Goal: Information Seeking & Learning: Find specific fact

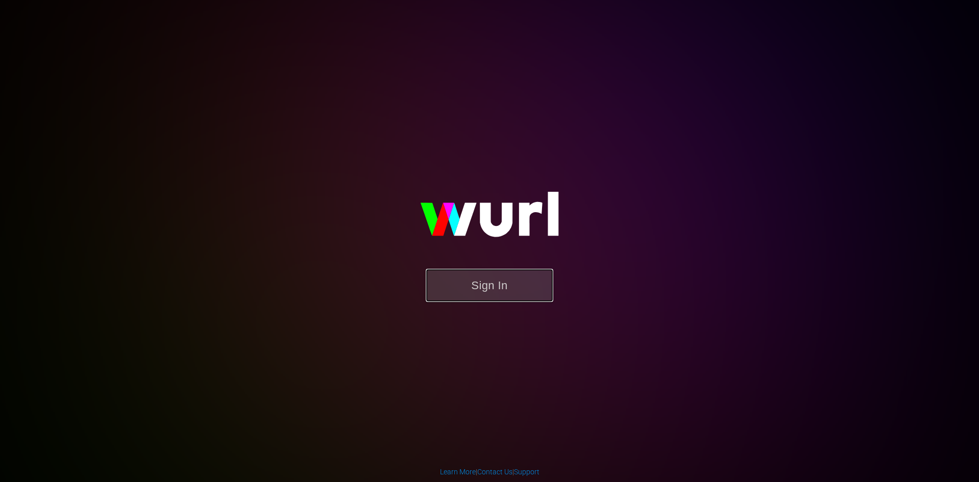
click at [496, 285] on button "Sign In" at bounding box center [490, 285] width 128 height 33
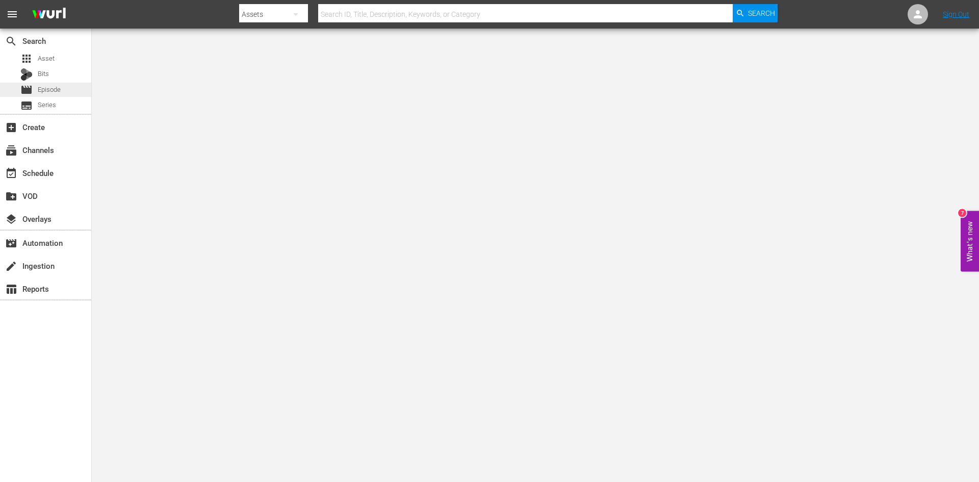
click at [52, 95] on div "movie Episode" at bounding box center [40, 90] width 40 height 14
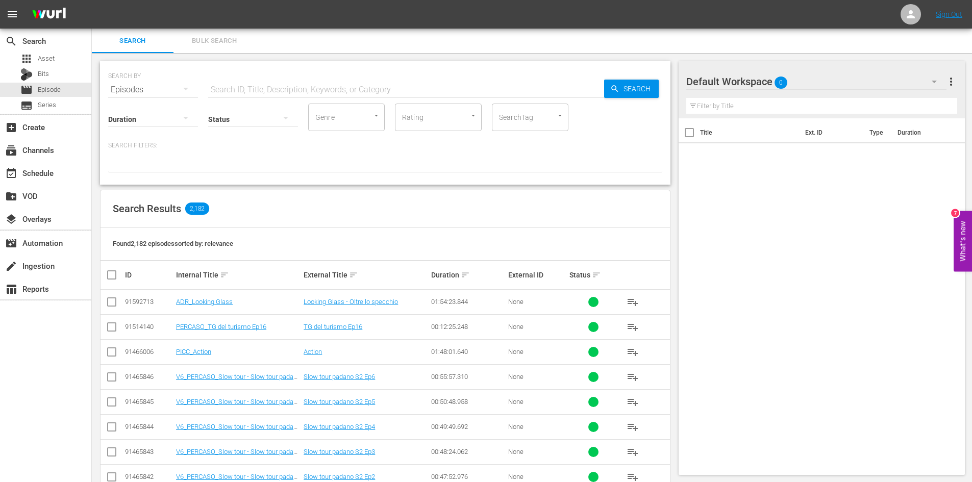
click at [247, 89] on input "text" at bounding box center [406, 90] width 396 height 24
type input "medicee"
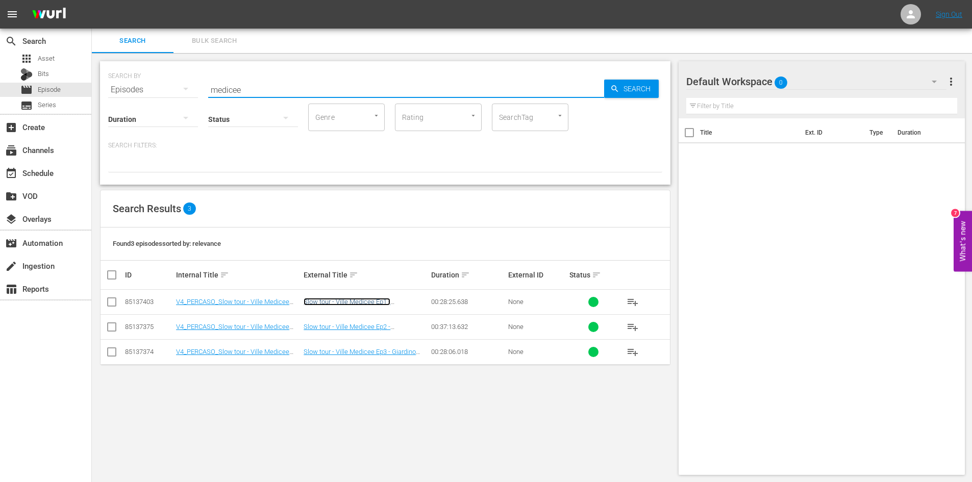
click at [345, 300] on link "Slow tour - Ville Medicee Ep1 - [GEOGRAPHIC_DATA], [GEOGRAPHIC_DATA], [GEOGRAPH…" at bounding box center [346, 313] width 87 height 31
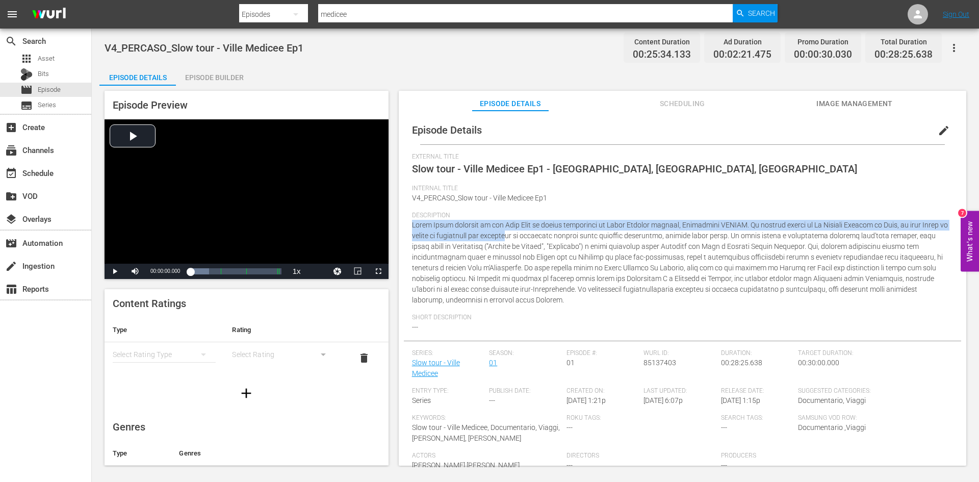
drag, startPoint x: 411, startPoint y: 226, endPoint x: 514, endPoint y: 237, distance: 103.6
click at [514, 237] on div "Episode Details edit External Title Slow tour - Ville Medicee Ep1 - [GEOGRAPHIC…" at bounding box center [682, 307] width 557 height 382
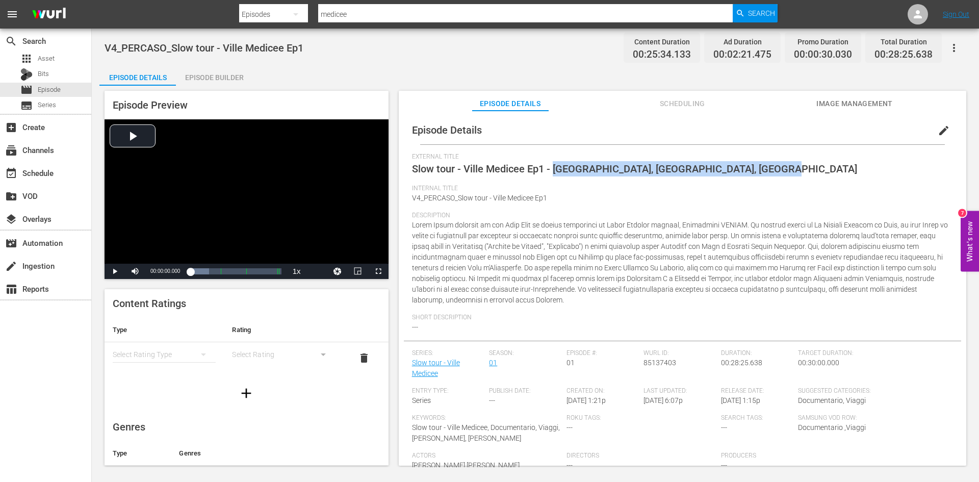
drag, startPoint x: 751, startPoint y: 171, endPoint x: 556, endPoint y: 171, distance: 195.3
click at [556, 171] on div "External Title Slow tour - Ville Medicee Ep1 - [GEOGRAPHIC_DATA], [GEOGRAPHIC_D…" at bounding box center [682, 169] width 541 height 32
copy span "[GEOGRAPHIC_DATA], [GEOGRAPHIC_DATA], [GEOGRAPHIC_DATA]"
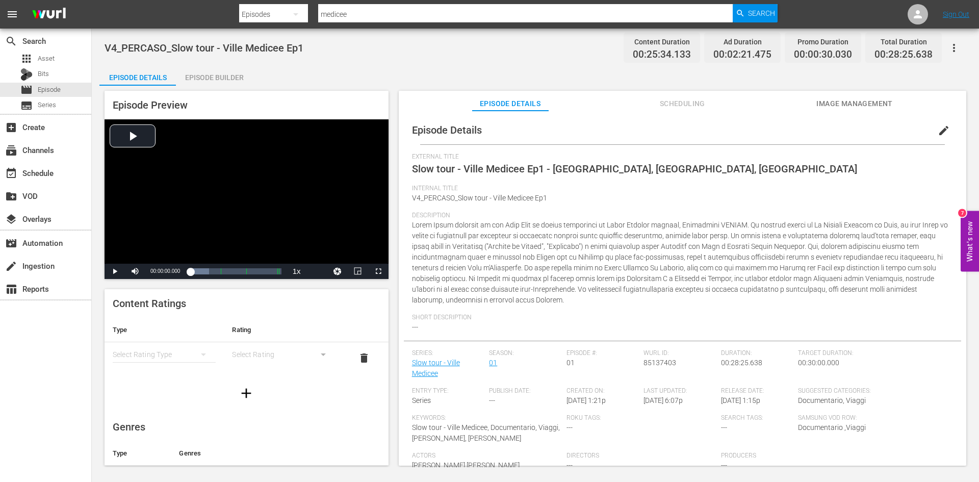
click at [509, 275] on span at bounding box center [680, 262] width 536 height 83
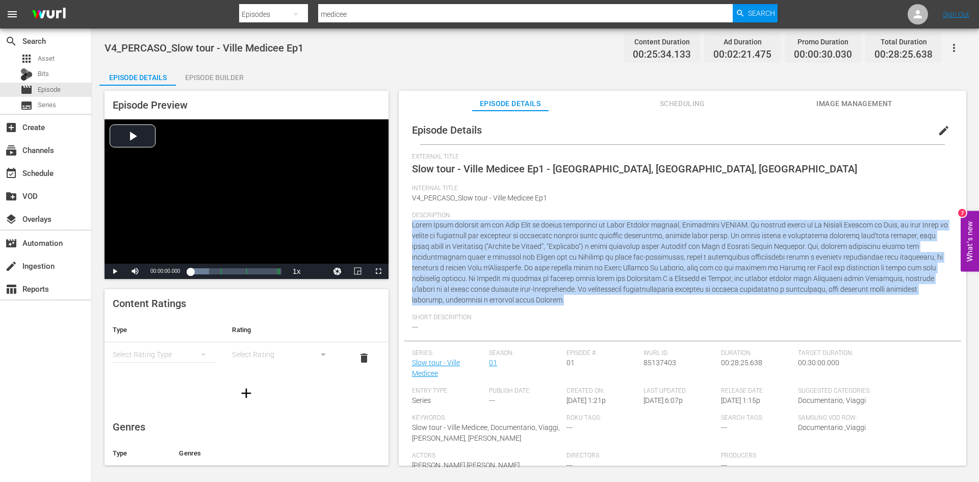
drag, startPoint x: 412, startPoint y: 229, endPoint x: 455, endPoint y: 297, distance: 80.7
click at [455, 297] on div "Description" at bounding box center [682, 263] width 541 height 102
copy span "[PERSON_NAME] prosegue il suo Slow Tour in camper attraverso le Ville Medicee t…"
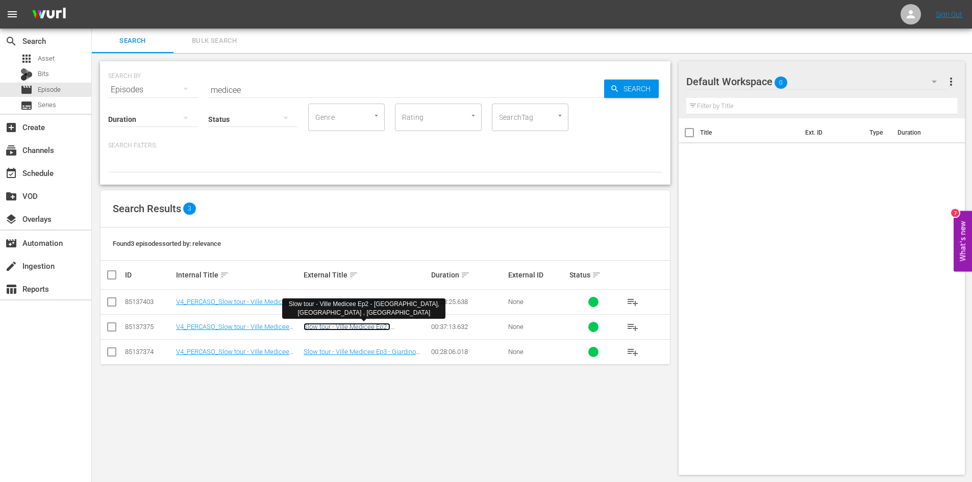
click at [336, 331] on link "Slow tour - Ville Medicee Ep2 - [GEOGRAPHIC_DATA], [GEOGRAPHIC_DATA] , [GEOGRAP…" at bounding box center [346, 338] width 87 height 31
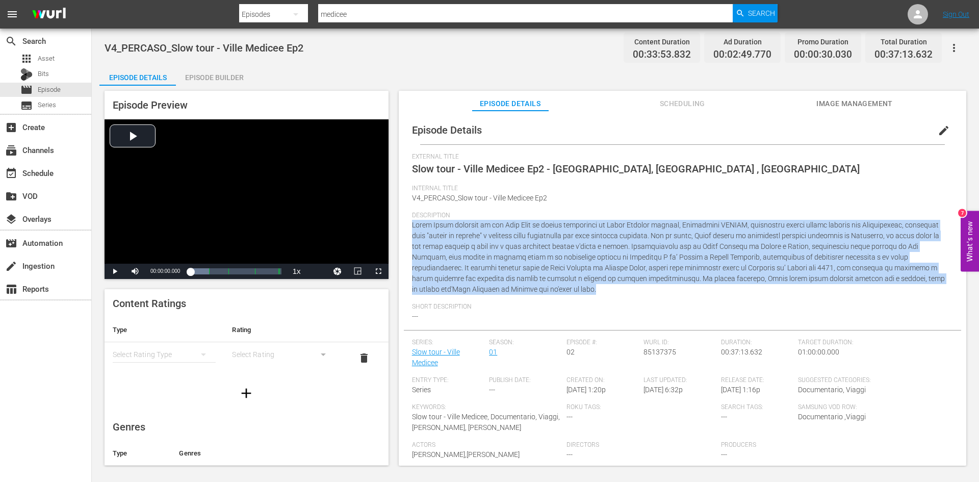
drag, startPoint x: 923, startPoint y: 280, endPoint x: 411, endPoint y: 226, distance: 514.8
click at [411, 226] on div "Episode Details edit External Title Slow tour - Ville Medicee Ep2 - [GEOGRAPHIC…" at bounding box center [682, 301] width 557 height 371
copy span "Lorem Ipsum dolorsit am con Adip Elit se doeius temporinci ut Labor Etdolor mag…"
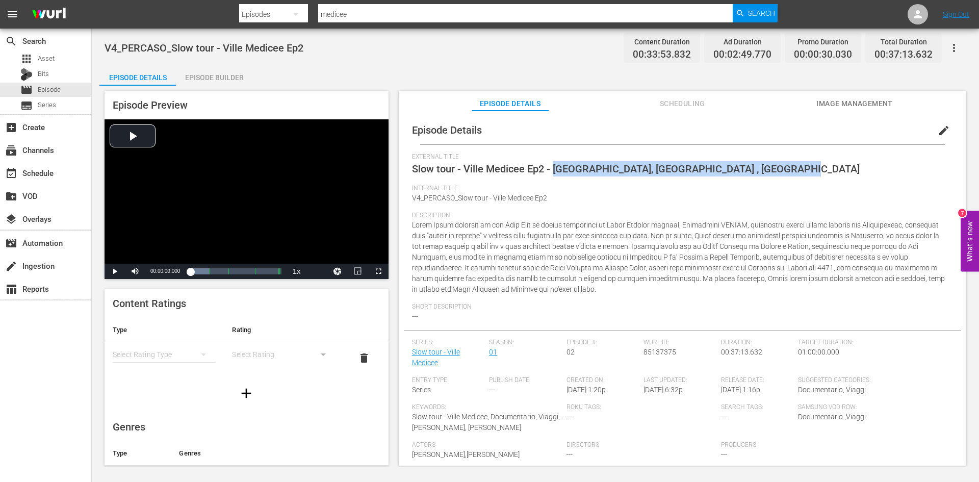
drag, startPoint x: 780, startPoint y: 169, endPoint x: 555, endPoint y: 171, distance: 224.9
click at [555, 171] on div "External Title Slow tour - Ville Medicee Ep2 - [GEOGRAPHIC_DATA], [GEOGRAPHIC_D…" at bounding box center [682, 169] width 541 height 32
copy span "[GEOGRAPHIC_DATA], [GEOGRAPHIC_DATA] , [GEOGRAPHIC_DATA]"
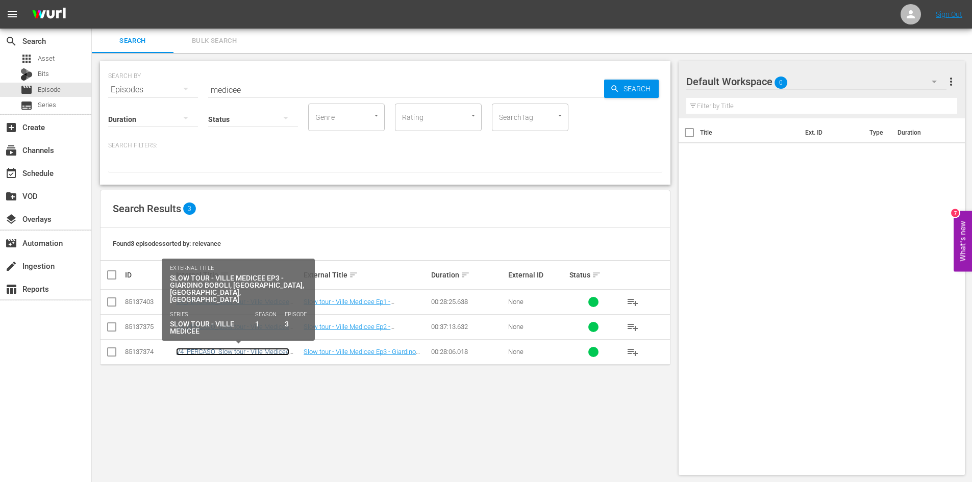
click at [256, 353] on link "V4_PERCASO_Slow tour - Ville Medicee Ep3" at bounding box center [232, 355] width 113 height 15
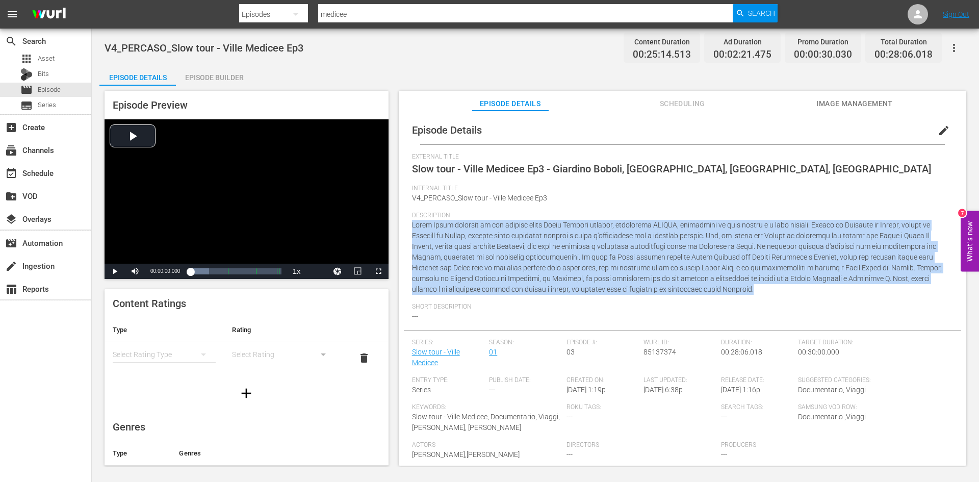
drag, startPoint x: 644, startPoint y: 289, endPoint x: 411, endPoint y: 228, distance: 241.4
click at [411, 228] on div "Episode Details edit External Title Slow tour - Ville Medicee Ep3 - Giardino Bo…" at bounding box center [682, 301] width 557 height 371
copy span "Lorem Ipsum dolorsit am con adipisc elits Doeiu Tempori utlabor, etdolorema ALI…"
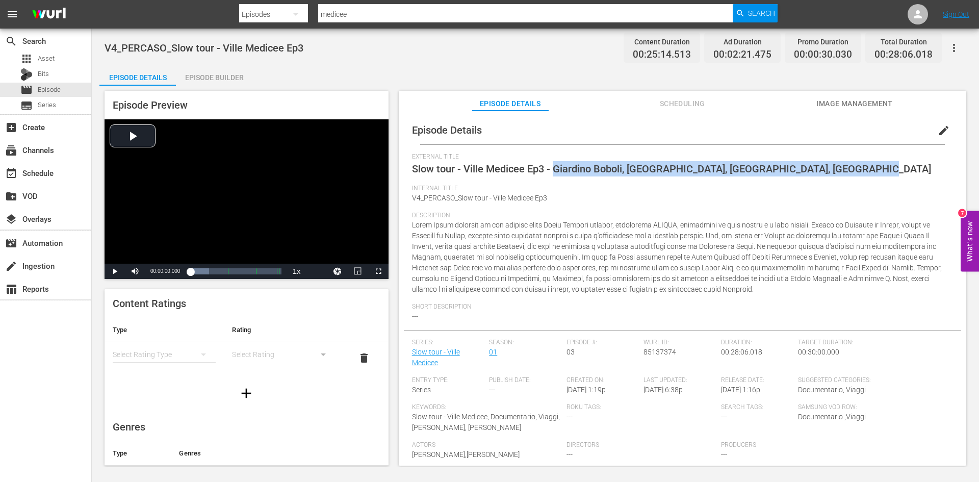
drag, startPoint x: 826, startPoint y: 169, endPoint x: 554, endPoint y: 169, distance: 272.4
click at [554, 169] on div "External Title Slow tour - Ville Medicee Ep3 - Giardino Boboli, [GEOGRAPHIC_DAT…" at bounding box center [682, 169] width 541 height 32
copy span "Giardino Boboli, [GEOGRAPHIC_DATA], [GEOGRAPHIC_DATA], [GEOGRAPHIC_DATA]"
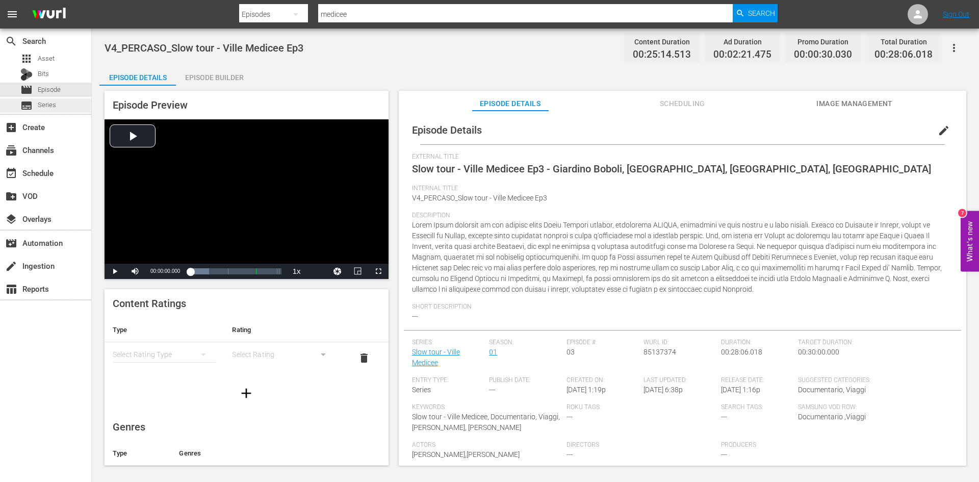
click at [60, 102] on div "subtitles Series" at bounding box center [45, 105] width 91 height 14
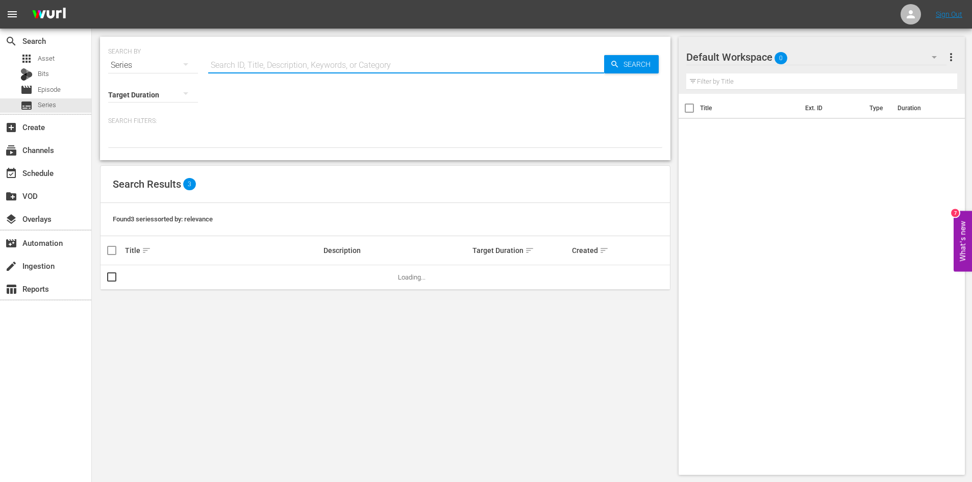
click at [243, 63] on input "text" at bounding box center [406, 65] width 396 height 24
type input "medicee"
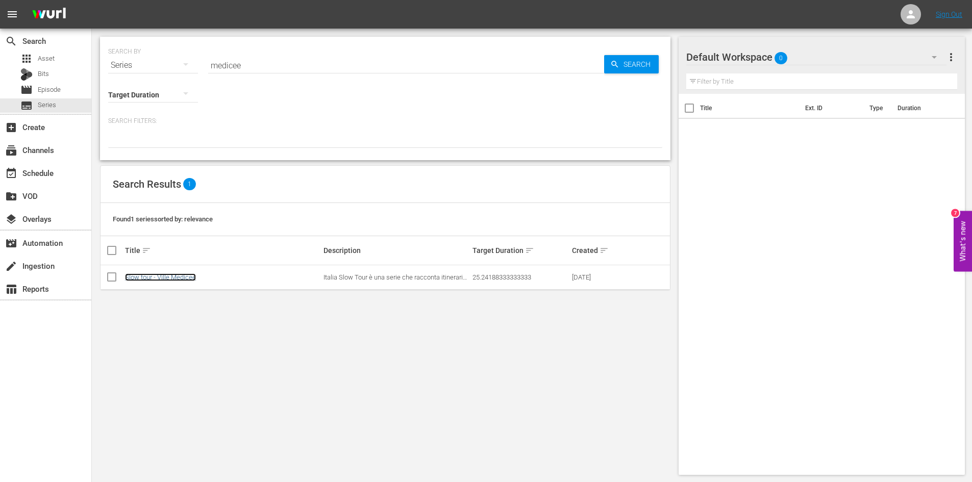
click at [170, 274] on link "Slow tour - Ville Medicee" at bounding box center [160, 277] width 71 height 8
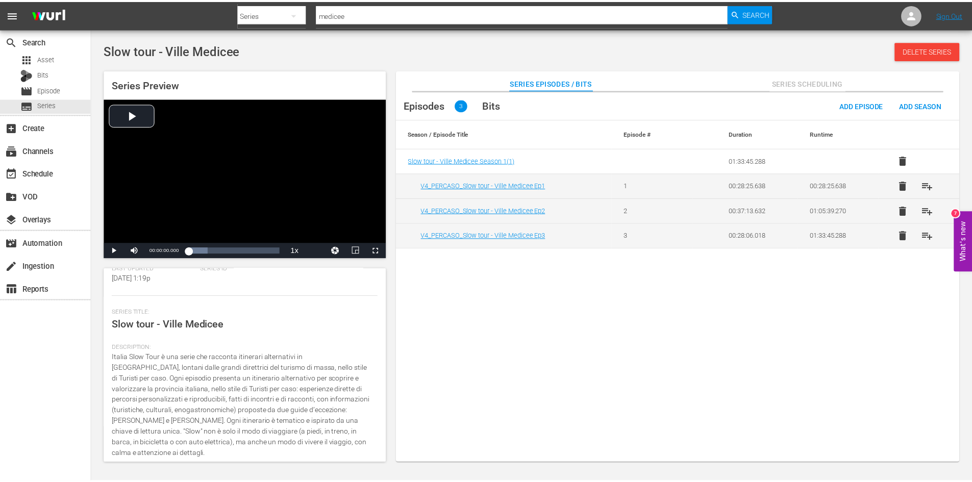
scroll to position [153, 0]
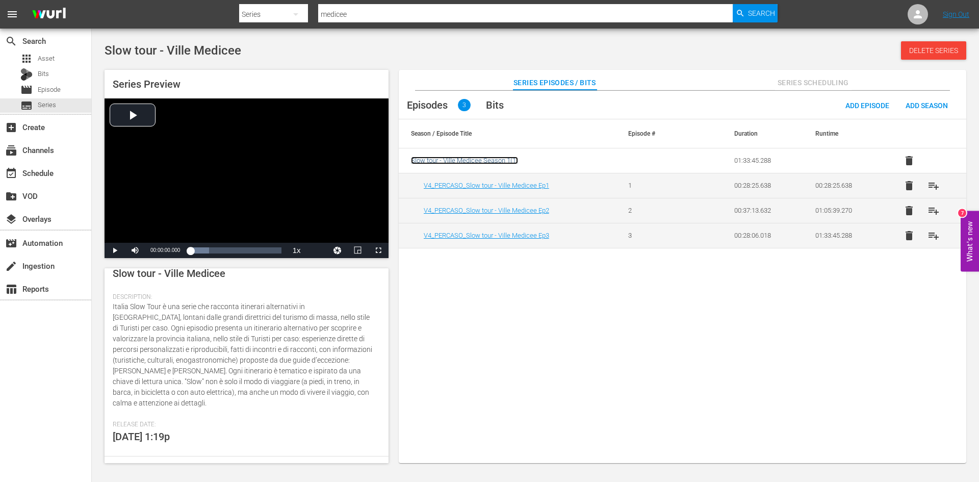
click at [447, 162] on span "Slow tour - Ville Medicee Season 1 ( 1 )" at bounding box center [464, 161] width 107 height 8
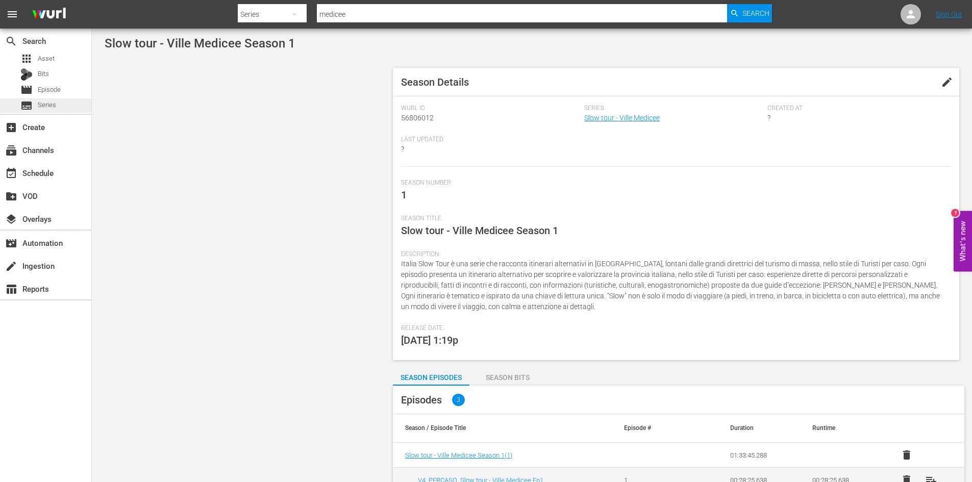
click at [33, 104] on div "subtitles Series" at bounding box center [38, 105] width 36 height 14
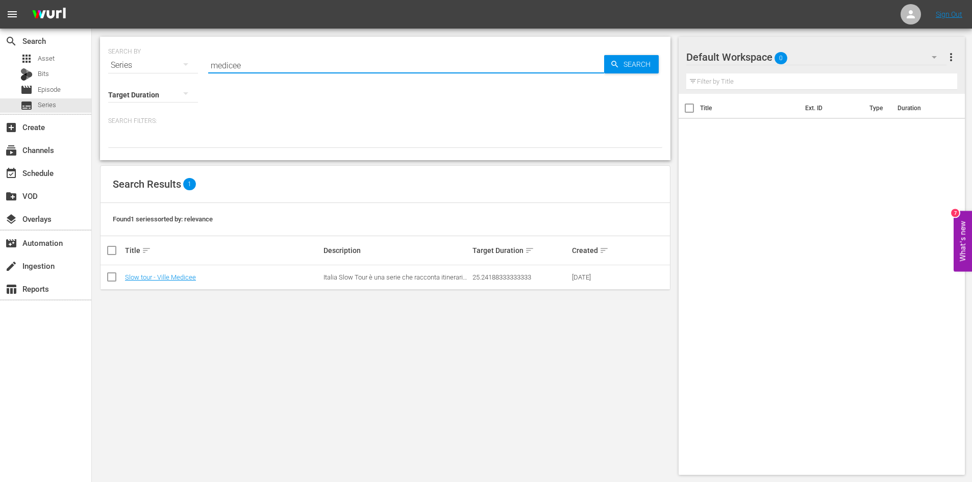
drag, startPoint x: 248, startPoint y: 68, endPoint x: 200, endPoint y: 70, distance: 47.5
click at [200, 70] on div "SEARCH BY Search By Series Search ID, Title, Description, Keywords, or Category…" at bounding box center [385, 59] width 554 height 37
type input "in viaggio"
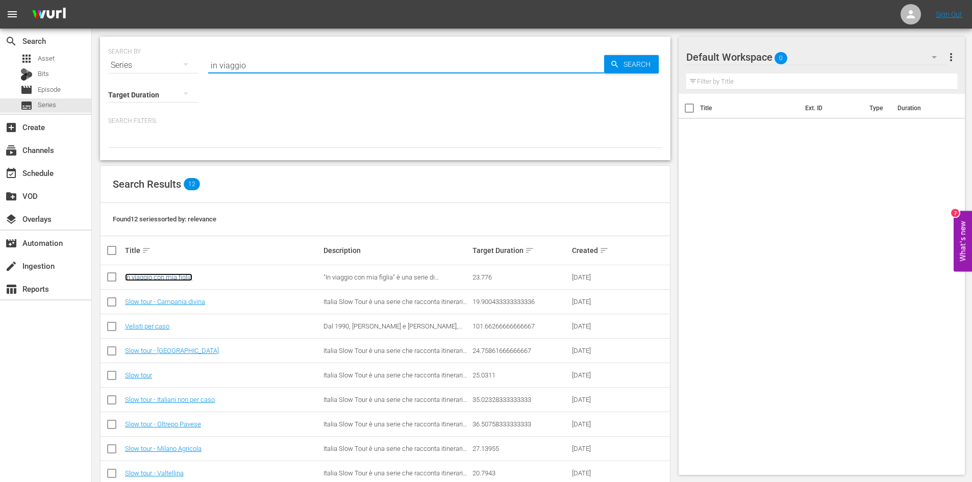
click at [175, 278] on link "In viaggio con mia figlia" at bounding box center [158, 277] width 67 height 8
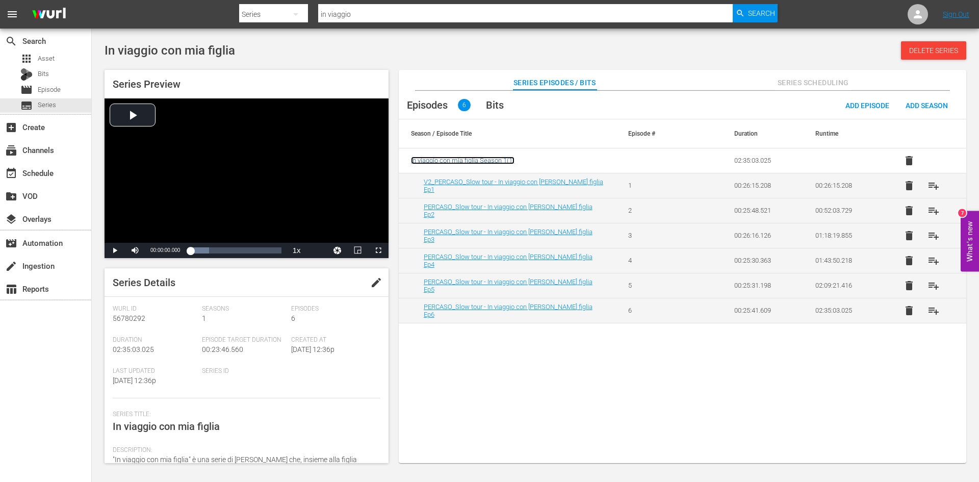
click at [474, 161] on span "In viaggio con mia figlia Season 1 ( 1 )" at bounding box center [463, 161] width 104 height 8
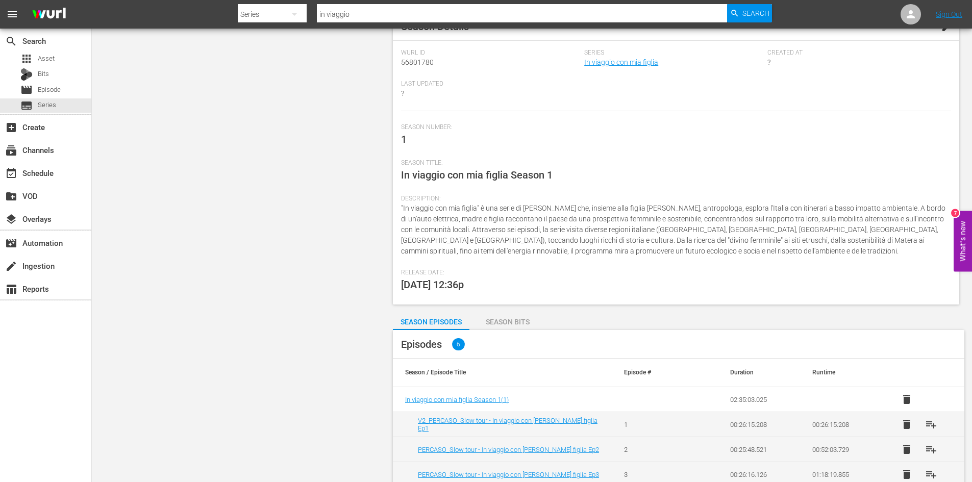
scroll to position [144, 0]
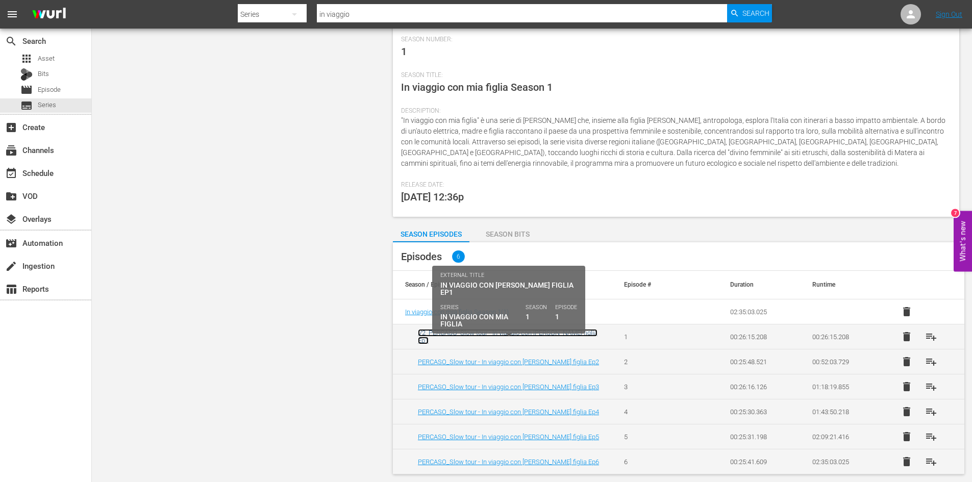
click at [504, 337] on link "V2_PERCASO_Slow tour - In viaggio con [PERSON_NAME] figlia Ep1" at bounding box center [508, 336] width 180 height 15
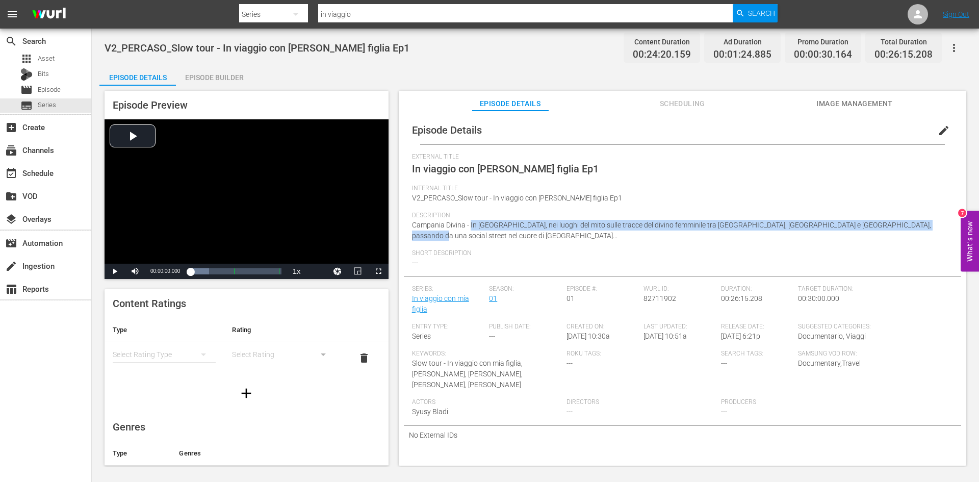
drag, startPoint x: 928, startPoint y: 227, endPoint x: 470, endPoint y: 227, distance: 458.0
click at [470, 227] on div "Description Campania Divina - In [GEOGRAPHIC_DATA], nei luoghi del mito sulle t…" at bounding box center [682, 231] width 541 height 38
copy span "In [GEOGRAPHIC_DATA], nei luoghi del mito sulle tracce del divino femminile tra…"
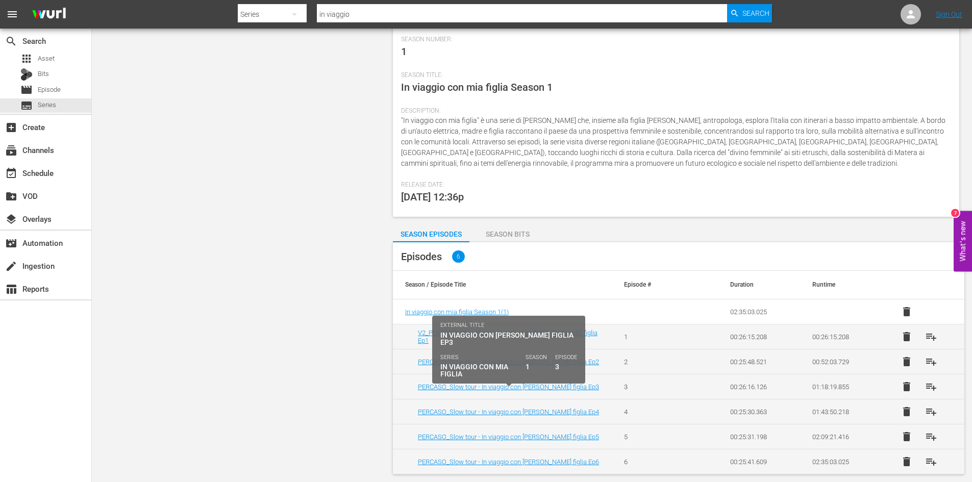
scroll to position [144, 0]
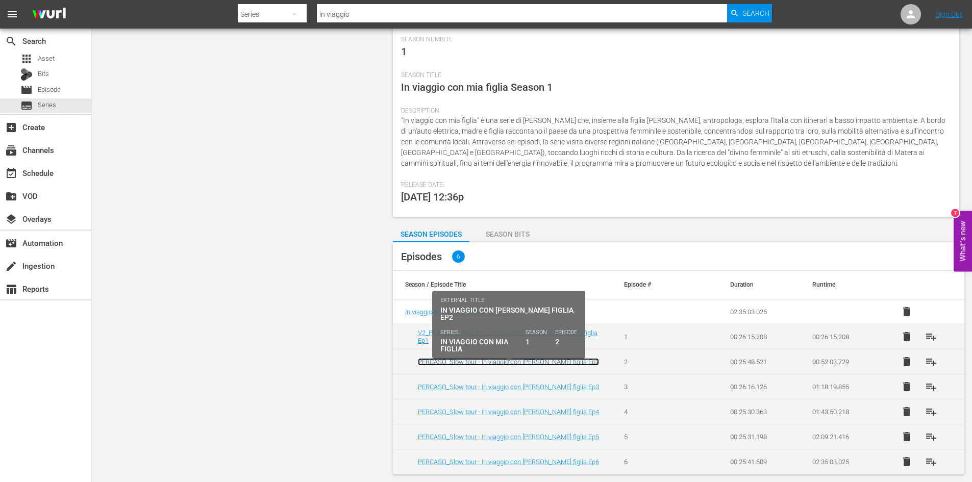
click at [549, 362] on link "PERCASO_Slow tour - In viaggio con [PERSON_NAME] figlia Ep2" at bounding box center [508, 362] width 181 height 8
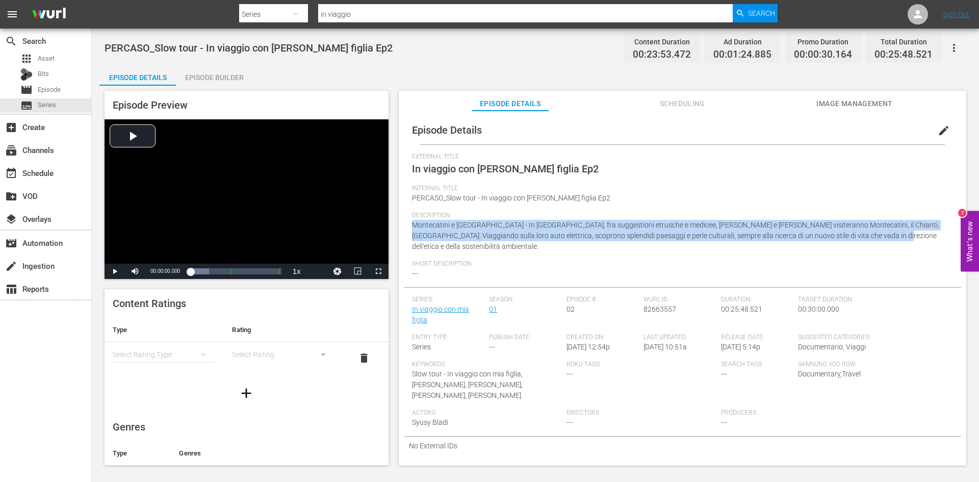
drag, startPoint x: 857, startPoint y: 241, endPoint x: 410, endPoint y: 227, distance: 447.0
click at [411, 227] on div "Episode Details edit External Title In viaggio con mia figlia Ep2 Internal Titl…" at bounding box center [682, 285] width 557 height 339
copy span "Montecatini e [GEOGRAPHIC_DATA] - In [GEOGRAPHIC_DATA], fra suggestioni etrusch…"
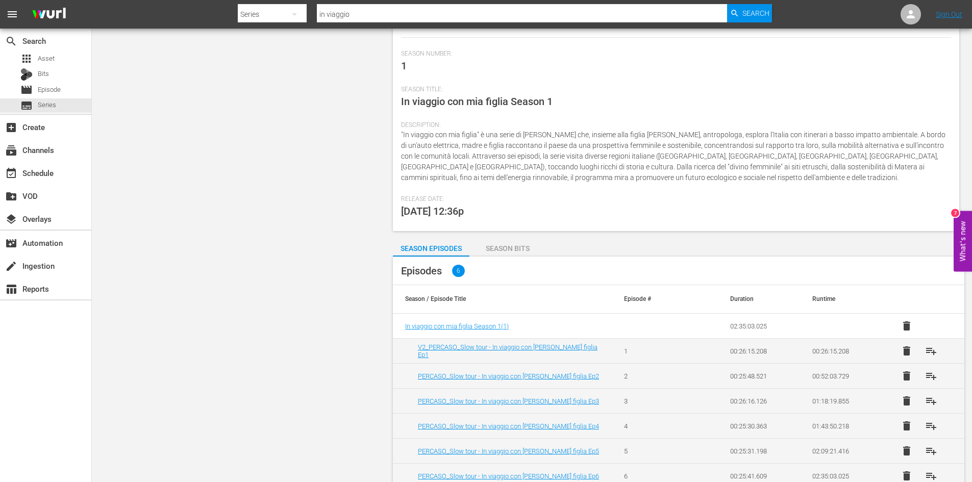
scroll to position [144, 0]
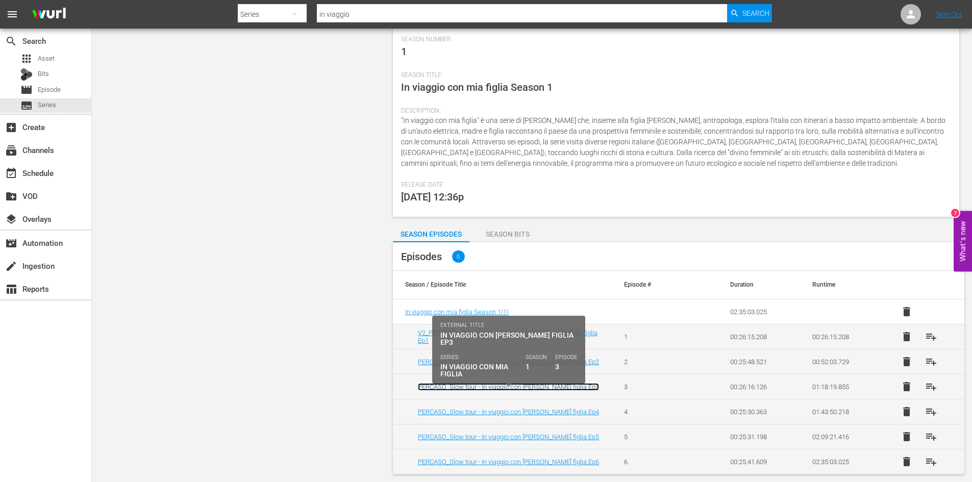
click at [525, 387] on link "PERCASO_Slow tour - In viaggio con [PERSON_NAME] figlia Ep3" at bounding box center [508, 387] width 181 height 8
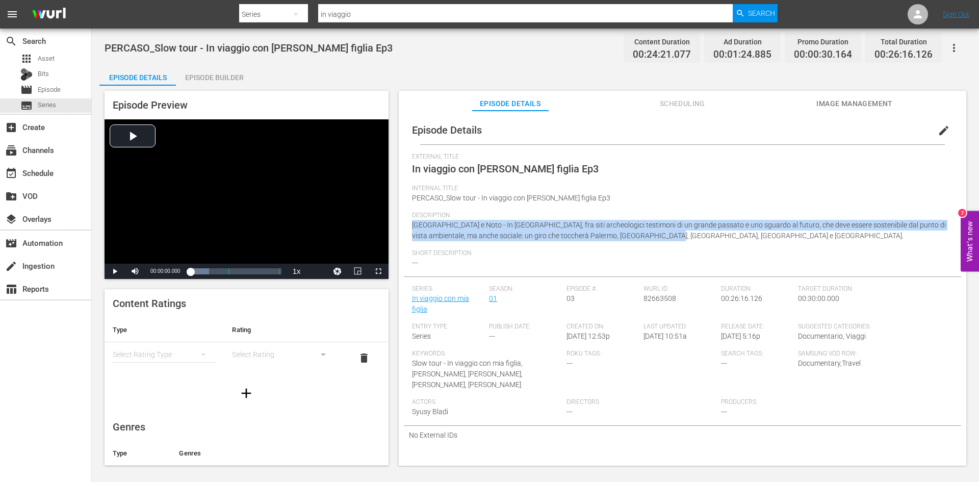
drag, startPoint x: 672, startPoint y: 235, endPoint x: 411, endPoint y: 229, distance: 261.2
click at [411, 229] on div "Episode Details edit External Title In viaggio con mia figlia Ep3 Internal Titl…" at bounding box center [682, 280] width 557 height 328
copy span "[GEOGRAPHIC_DATA] e Noto - In [GEOGRAPHIC_DATA], fra siti archeologici testimon…"
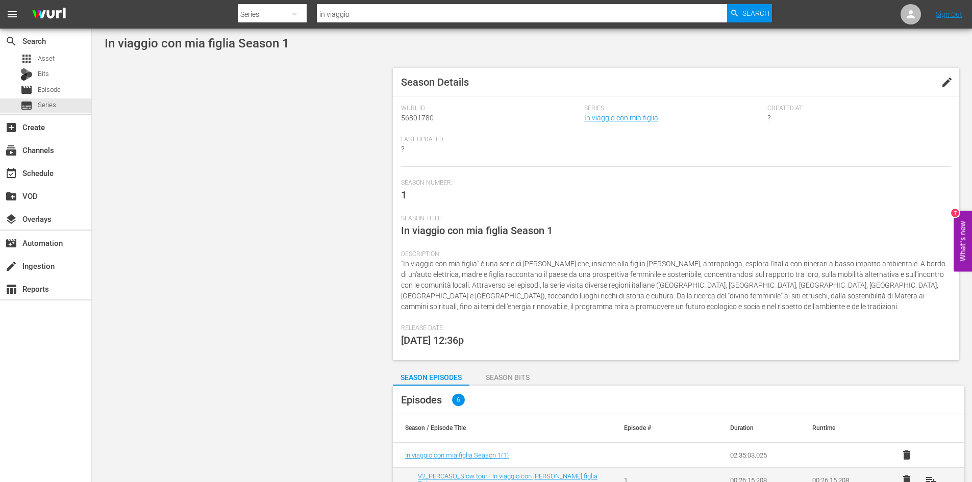
scroll to position [144, 0]
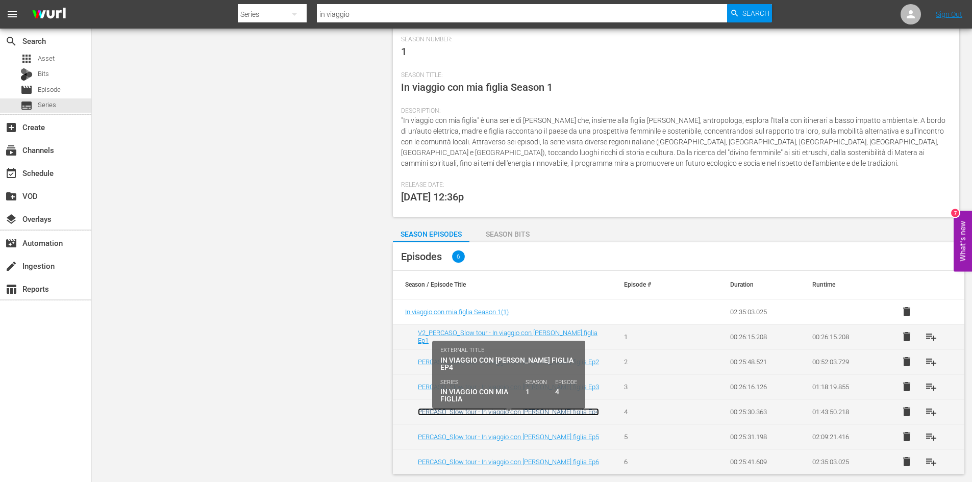
click at [526, 411] on link "PERCASO_Slow tour - In viaggio con [PERSON_NAME] figlia Ep4" at bounding box center [508, 412] width 181 height 8
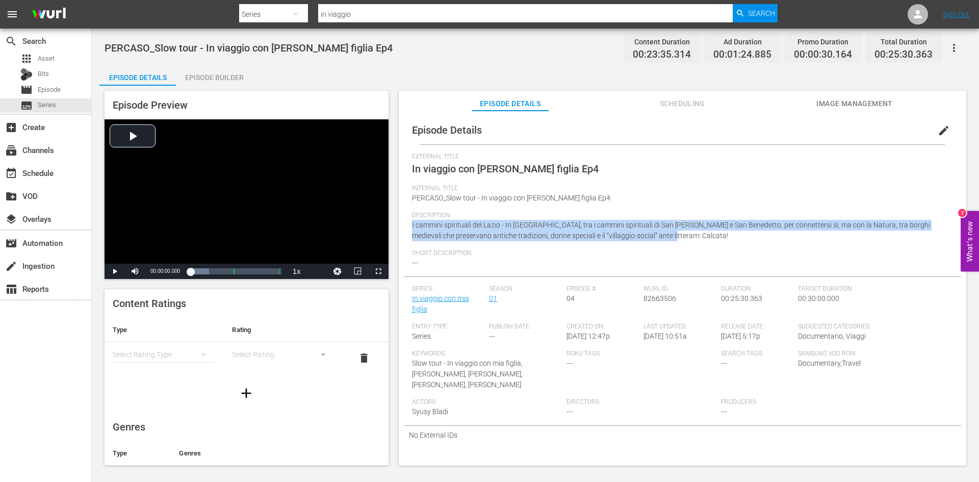
drag, startPoint x: 658, startPoint y: 237, endPoint x: 402, endPoint y: 228, distance: 255.7
click at [402, 228] on div "Episode Details edit External Title In viaggio con mia figlia Ep4 Internal Titl…" at bounding box center [683, 293] width 568 height 365
copy span "I cammini spirituali del Lazio - In [GEOGRAPHIC_DATA], tra i cammini spirituali…"
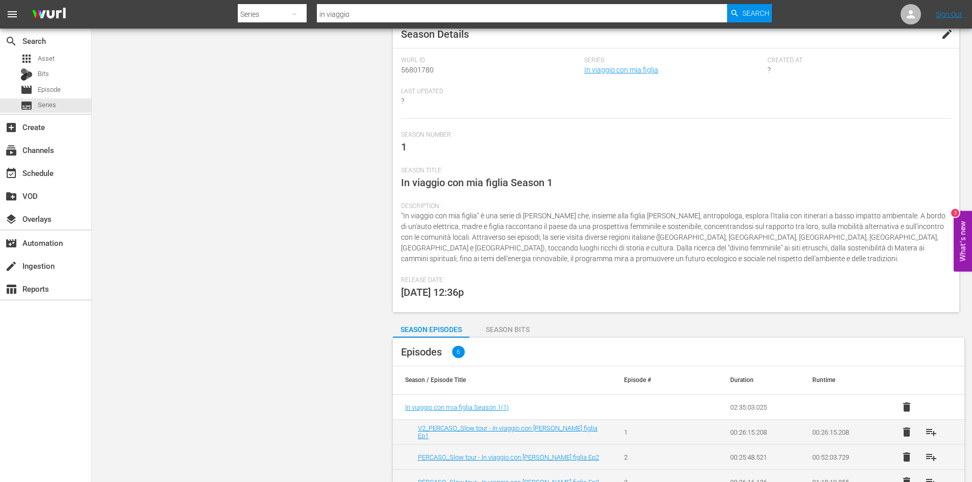
scroll to position [144, 0]
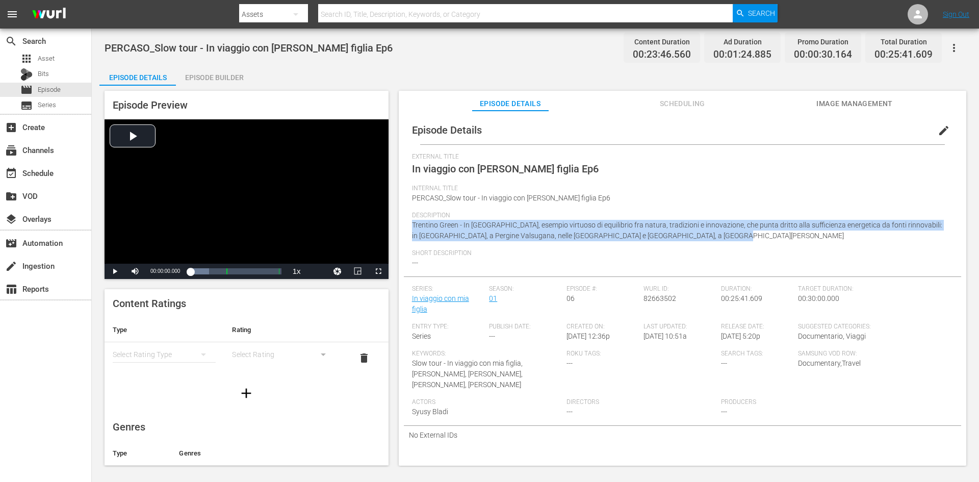
drag, startPoint x: 672, startPoint y: 236, endPoint x: 410, endPoint y: 226, distance: 262.3
click at [410, 226] on div "Episode Details edit External Title In viaggio con mia figlia Ep6 Internal Titl…" at bounding box center [682, 280] width 557 height 328
copy span "Trentino Green - In Trentino Alto Adige, esempio virtuoso di equilibrio fra nat…"
drag, startPoint x: 485, startPoint y: 235, endPoint x: 412, endPoint y: 226, distance: 73.4
click at [412, 226] on div "Description Basilicata Green - In Basilicata, a Matera e non solo, per racconta…" at bounding box center [682, 231] width 541 height 38
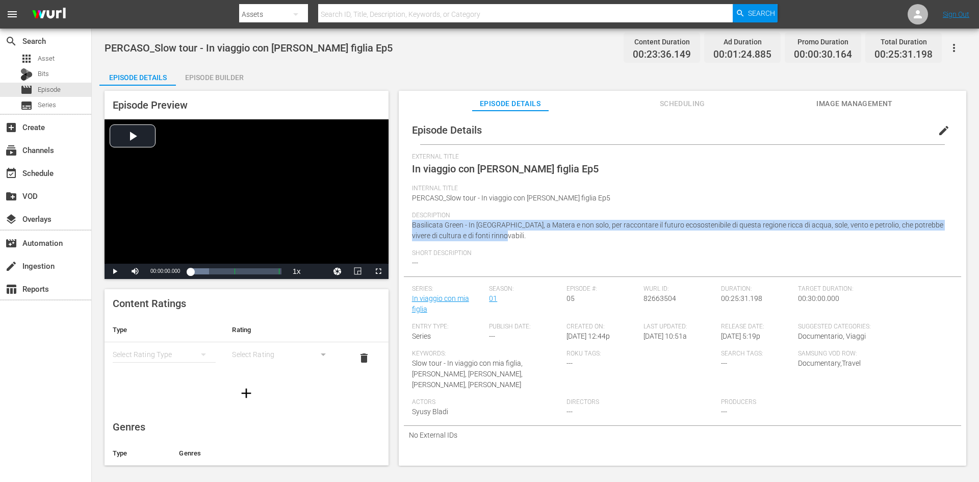
copy span "Basilicata Green - In Basilicata, a Matera e non solo, per raccontare il futuro…"
